Goal: Task Accomplishment & Management: Use online tool/utility

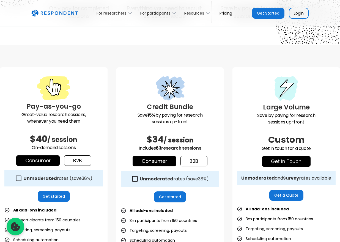
scroll to position [108, 0]
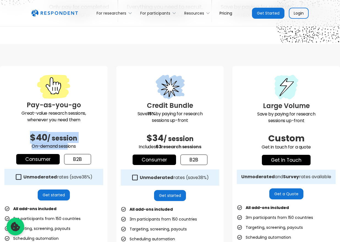
drag, startPoint x: 31, startPoint y: 139, endPoint x: 67, endPoint y: 149, distance: 37.7
click at [67, 149] on div "Pay-as-you-go Great-value research sessions, whenever you need them $40 / sessi…" at bounding box center [54, 193] width 108 height 255
click at [81, 156] on link "b2b" at bounding box center [77, 159] width 27 height 10
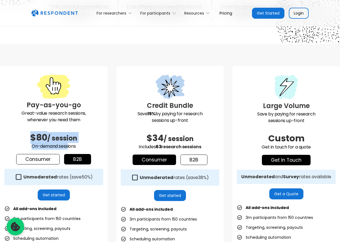
click at [53, 163] on link "Consumer" at bounding box center [37, 159] width 43 height 10
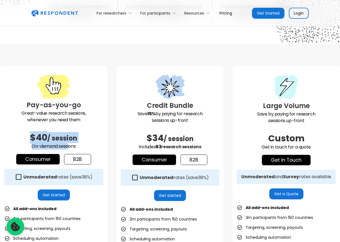
click at [78, 164] on link "b2b" at bounding box center [77, 159] width 27 height 10
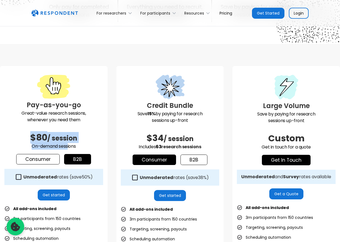
click at [41, 165] on div "Pay-as-you-go Great-value research sessions, whenever you need them $80 / sessi…" at bounding box center [54, 193] width 108 height 255
click at [34, 161] on link "Consumer" at bounding box center [37, 159] width 43 height 10
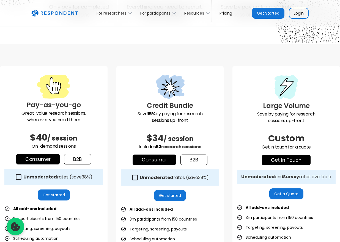
click at [22, 178] on div "Unmoderated rates (save 38% )" at bounding box center [53, 177] width 99 height 16
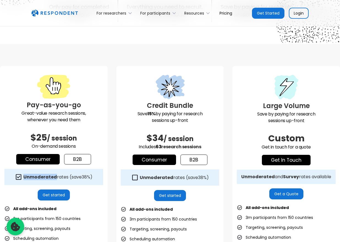
click at [22, 178] on div "Unmoderated rates (save 38% )" at bounding box center [53, 177] width 99 height 16
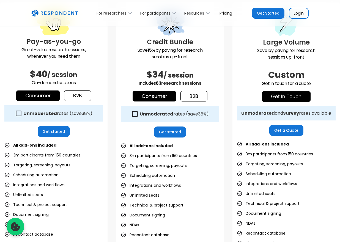
scroll to position [176, 0]
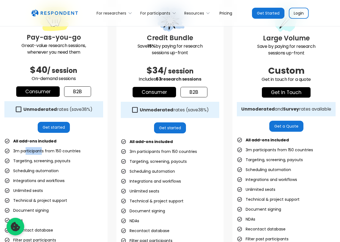
drag, startPoint x: 26, startPoint y: 152, endPoint x: 42, endPoint y: 150, distance: 16.2
click at [42, 150] on li "3m participants from 150 countries" at bounding box center [42, 151] width 76 height 8
click at [67, 158] on li "Targeting, screening, payouts" at bounding box center [37, 161] width 66 height 8
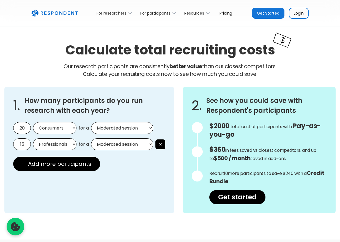
scroll to position [438, 0]
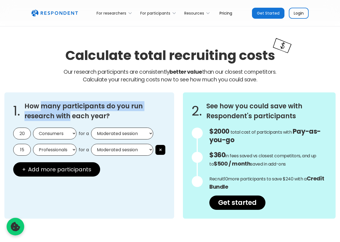
drag, startPoint x: 42, startPoint y: 103, endPoint x: 71, endPoint y: 112, distance: 30.6
click at [71, 112] on h3 "How many participants do you run research with each year?" at bounding box center [94, 111] width 141 height 20
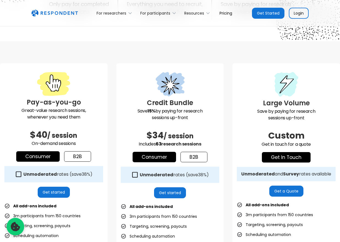
scroll to position [0, 0]
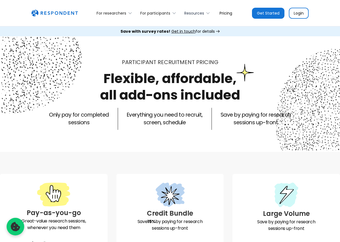
click at [193, 16] on div "Resources" at bounding box center [198, 13] width 34 height 13
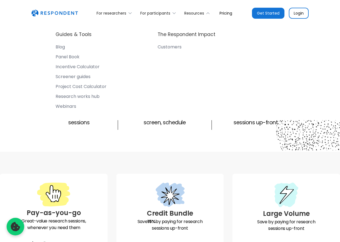
click at [87, 86] on div "Project Cost Calculator" at bounding box center [81, 87] width 51 height 6
